Goal: Navigation & Orientation: Find specific page/section

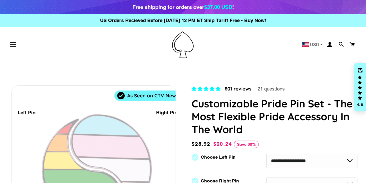
select select "**********"
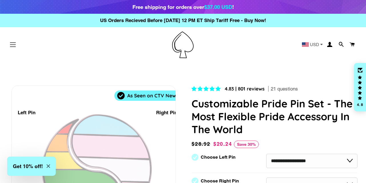
click at [16, 45] on button "Site navigation" at bounding box center [13, 44] width 14 height 14
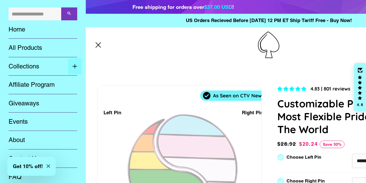
click at [70, 67] on button "Expand submenu Collections Collapse submenu Collections" at bounding box center [74, 66] width 13 height 16
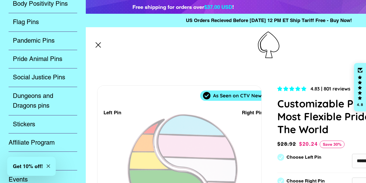
scroll to position [114, 0]
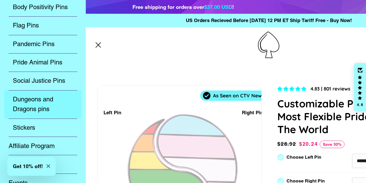
click at [31, 103] on link "Dungeons and Dragons pins" at bounding box center [42, 104] width 77 height 28
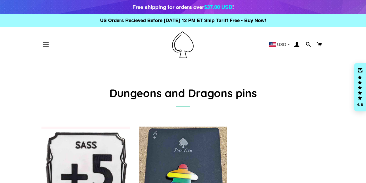
click at [51, 48] on button "Site navigation" at bounding box center [46, 44] width 14 height 14
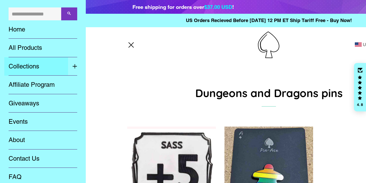
click at [51, 70] on link "Collections" at bounding box center [36, 66] width 64 height 18
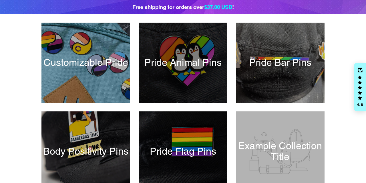
scroll to position [97, 0]
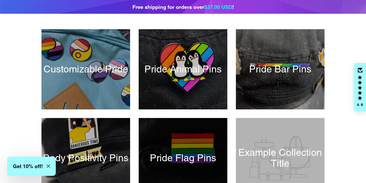
click at [188, 134] on div at bounding box center [182, 158] width 91 height 82
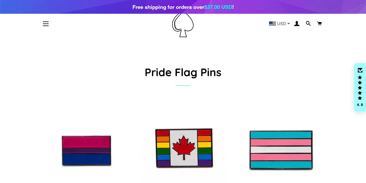
scroll to position [14, 0]
